Goal: Transaction & Acquisition: Purchase product/service

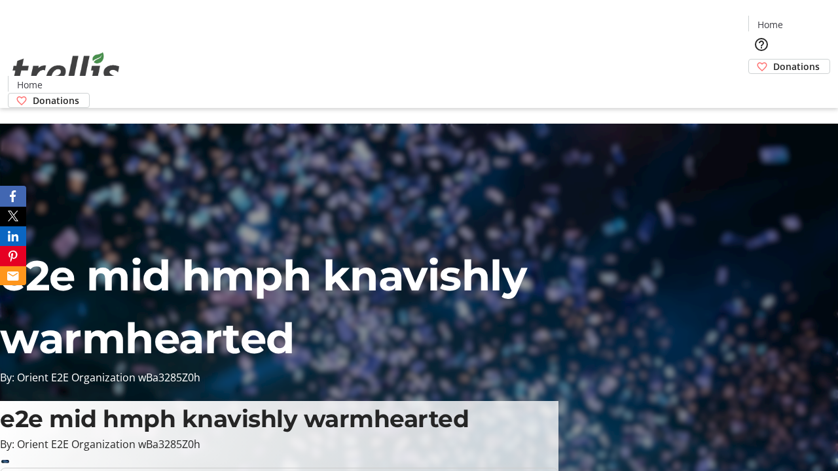
click at [773, 60] on span "Donations" at bounding box center [796, 67] width 46 height 14
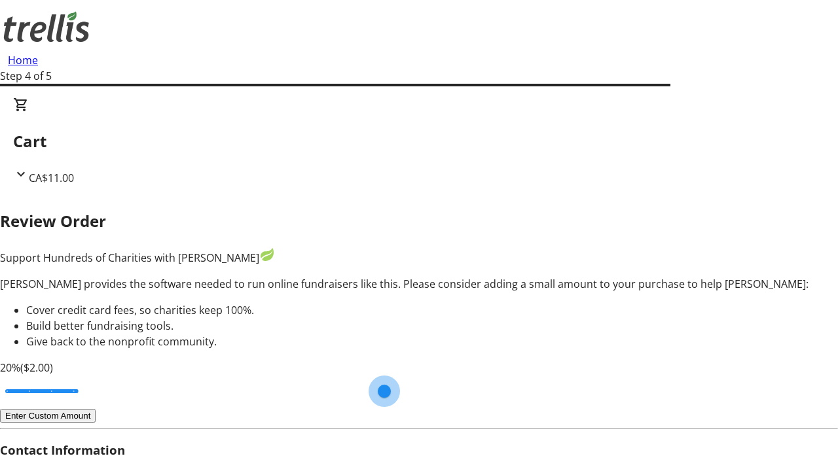
type input "20"
click at [92, 377] on input "Cover fees percentage" at bounding box center [41, 391] width 101 height 29
